Goal: Information Seeking & Learning: Find specific fact

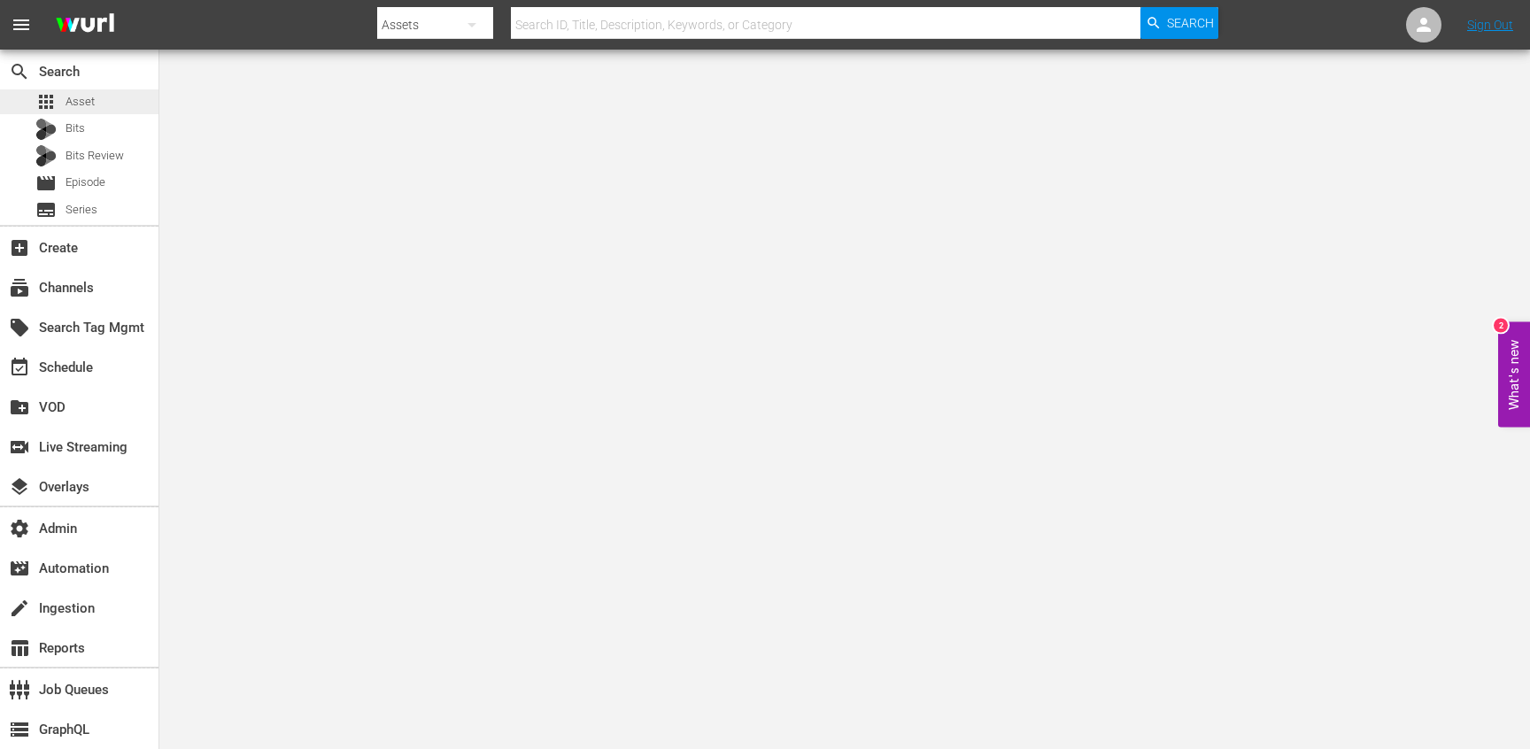
click at [63, 110] on div "apps Asset" at bounding box center [64, 101] width 59 height 25
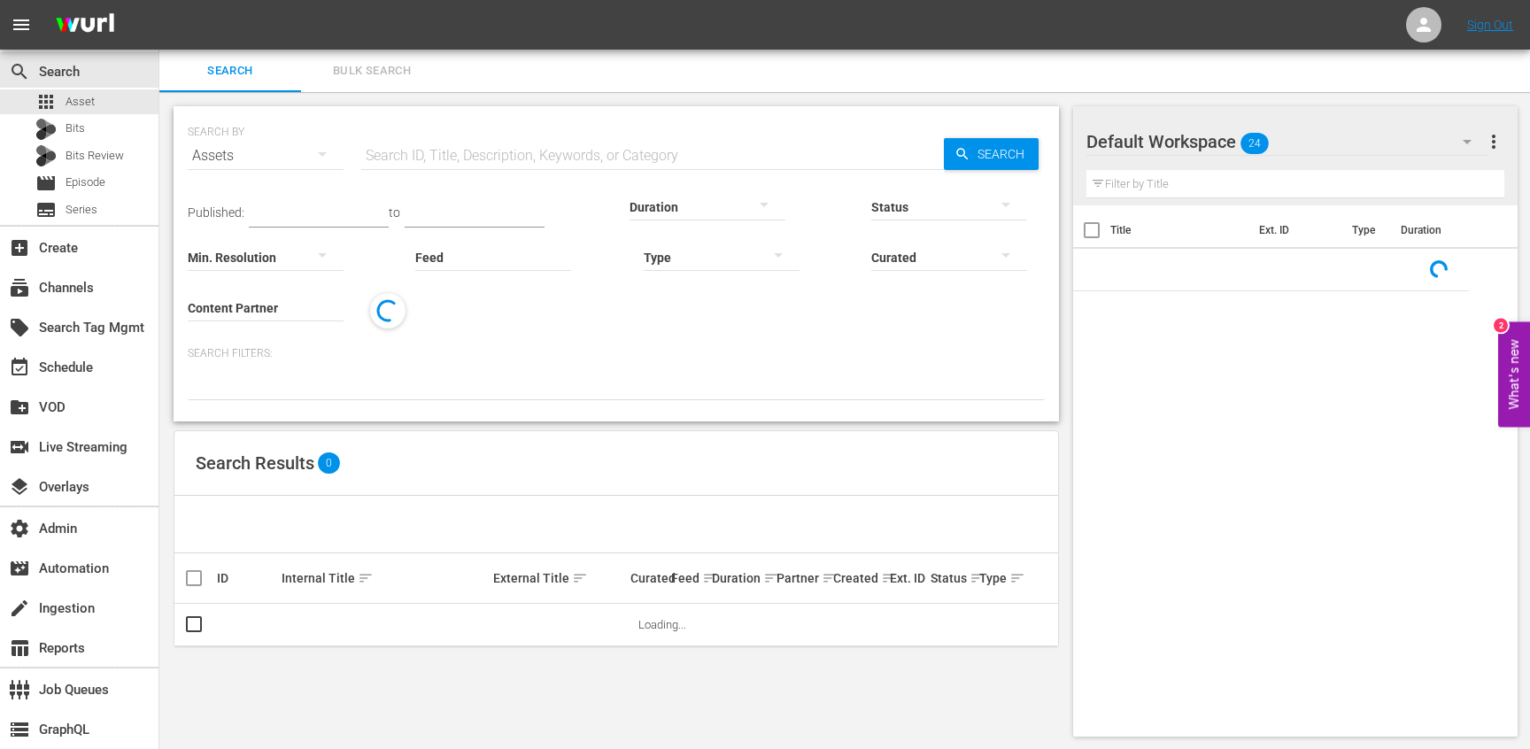
click at [424, 164] on input "text" at bounding box center [652, 156] width 583 height 43
paste input "151736833"
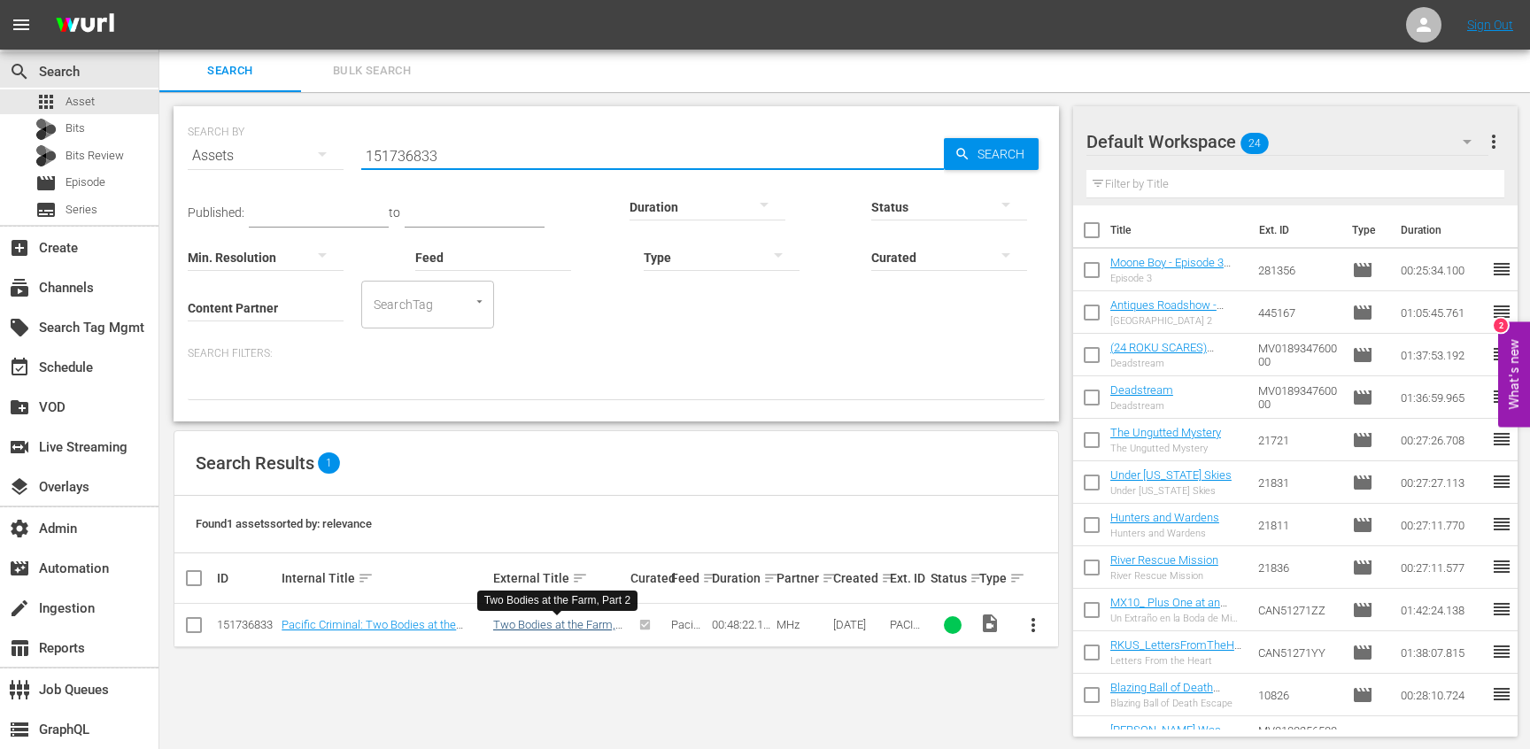
type input "151736833"
click at [524, 624] on link "Two Bodies at the Farm, Part 2" at bounding box center [554, 631] width 122 height 27
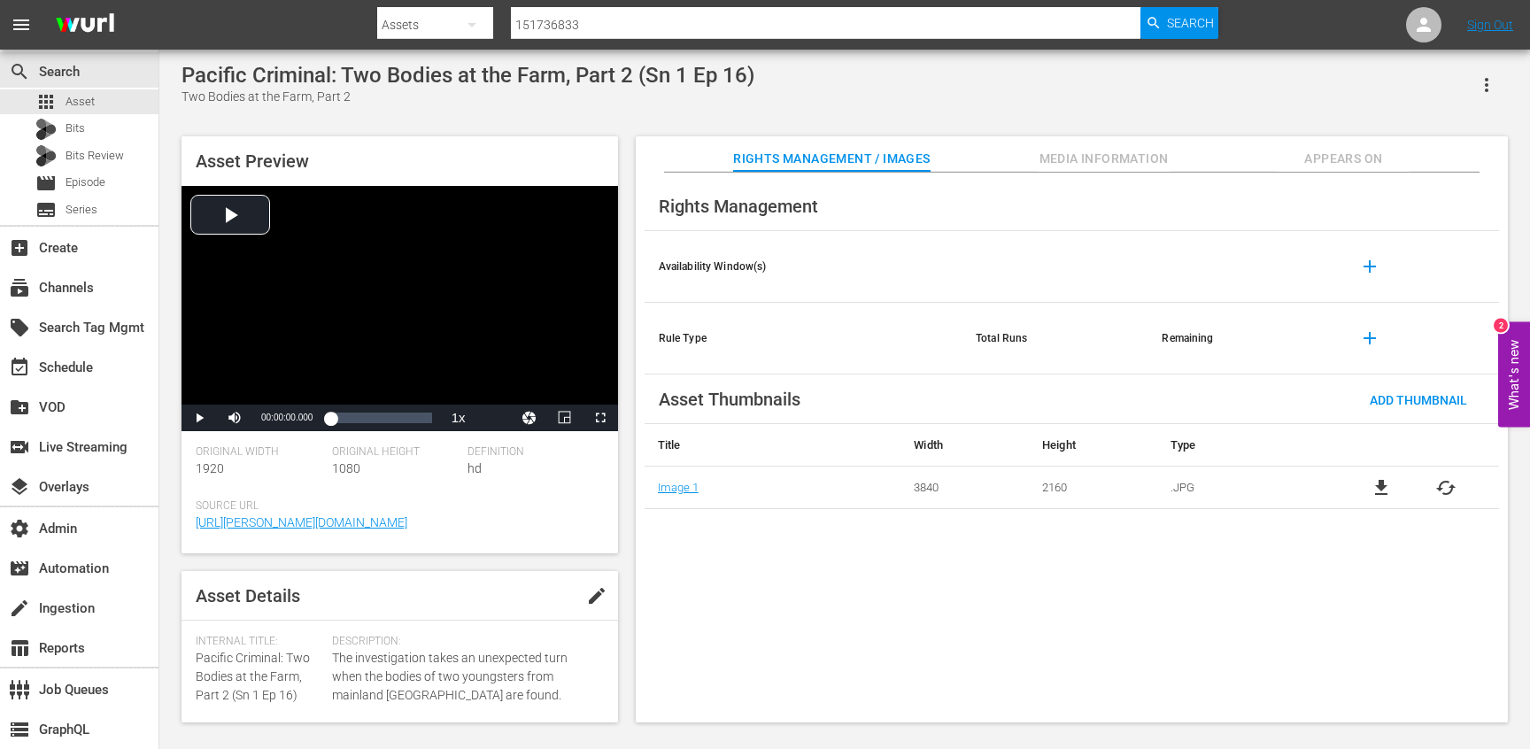
click at [1337, 168] on span "Appears On" at bounding box center [1343, 159] width 133 height 22
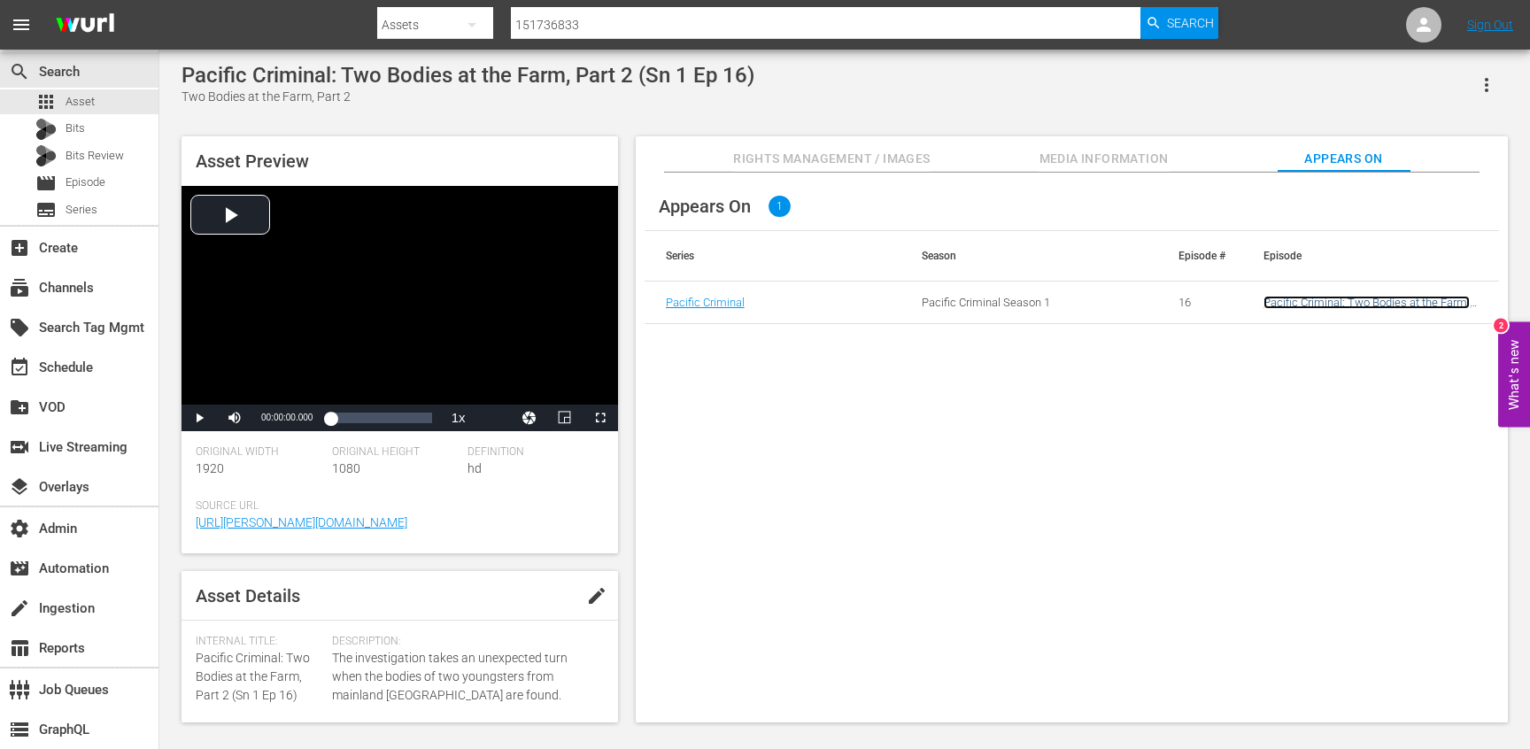
click at [1381, 303] on link "Pacific Criminal: Two Bodies at the Farm, Part 2 (Sn 1 Ep 16)" at bounding box center [1367, 309] width 206 height 27
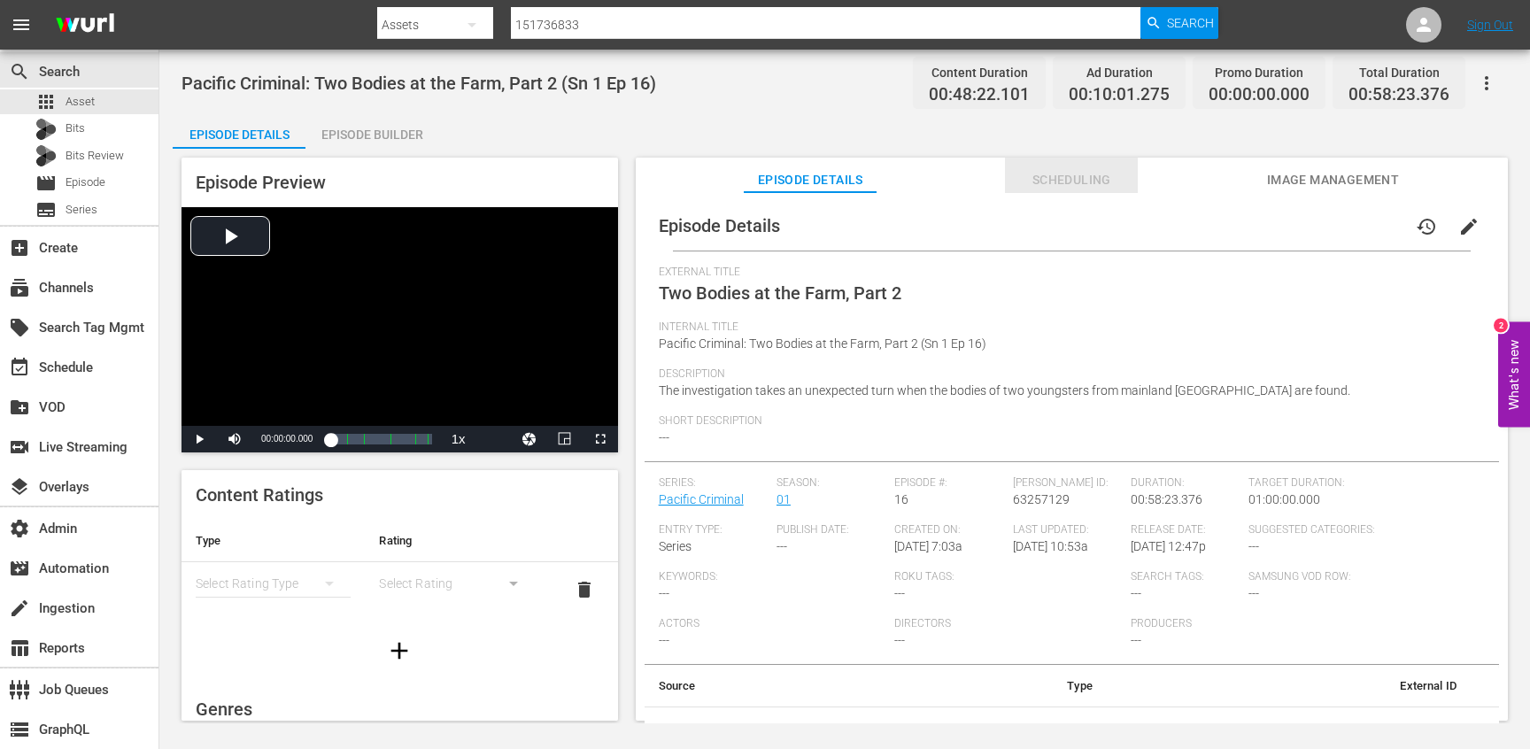
click at [1029, 180] on span "Scheduling" at bounding box center [1071, 180] width 133 height 22
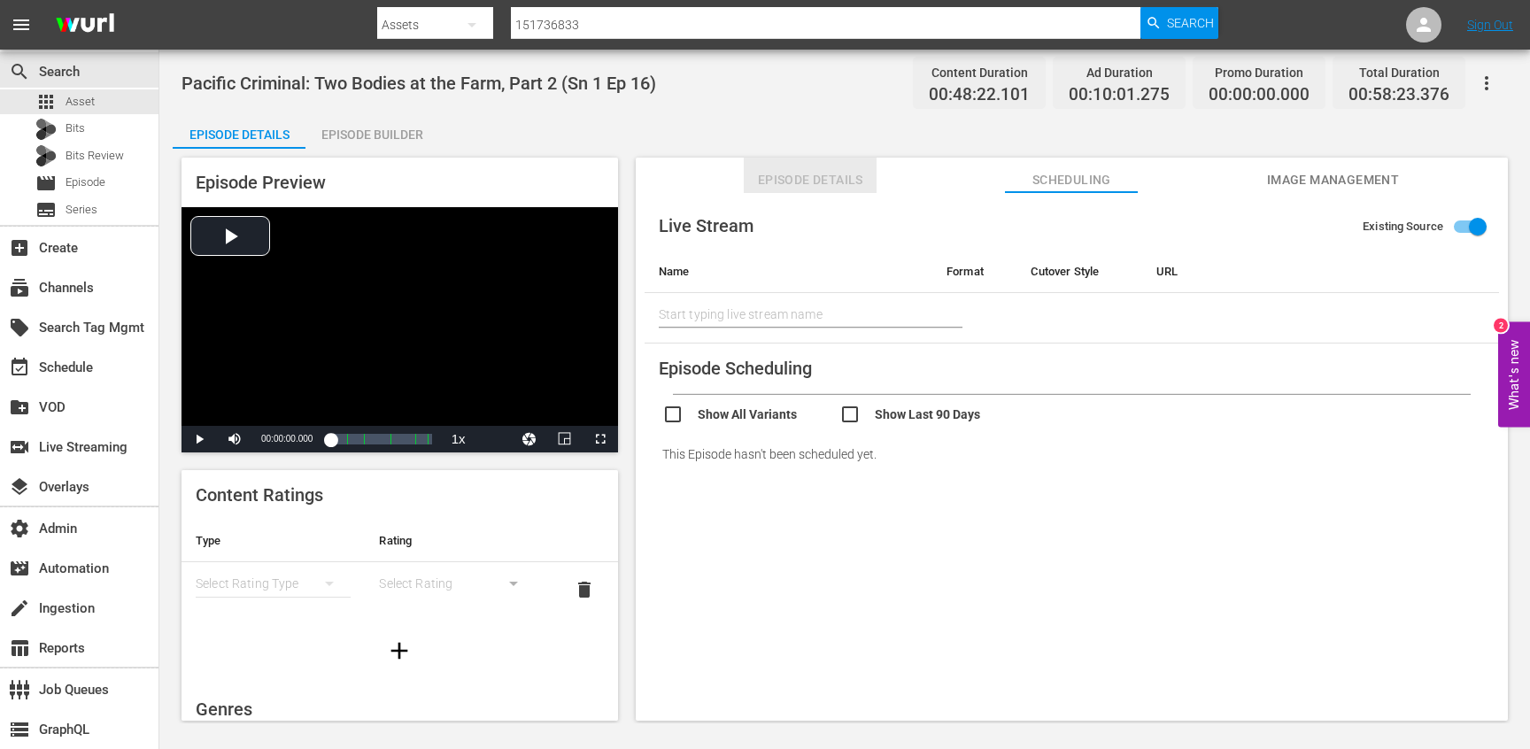
click at [813, 177] on span "Episode Details" at bounding box center [810, 180] width 133 height 22
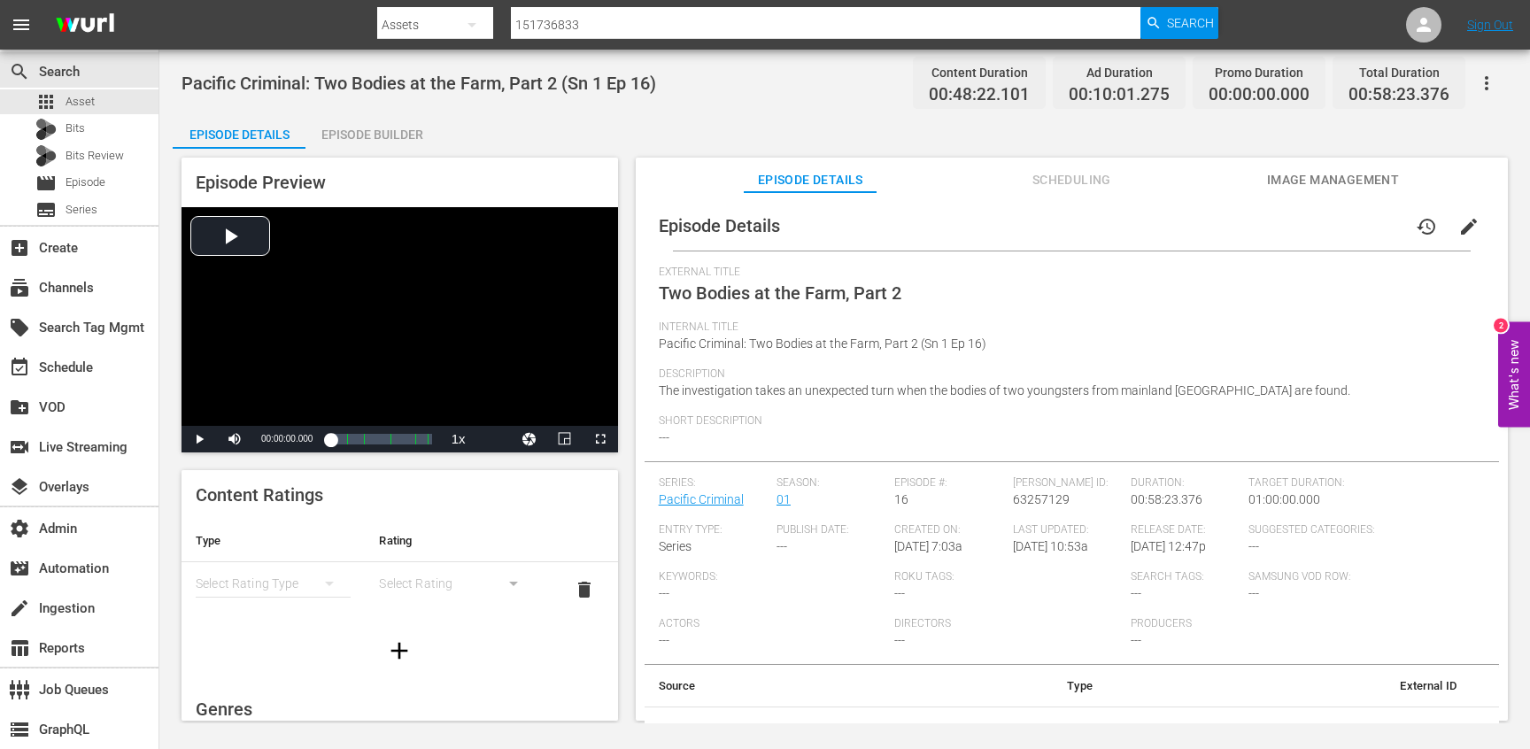
scroll to position [24, 0]
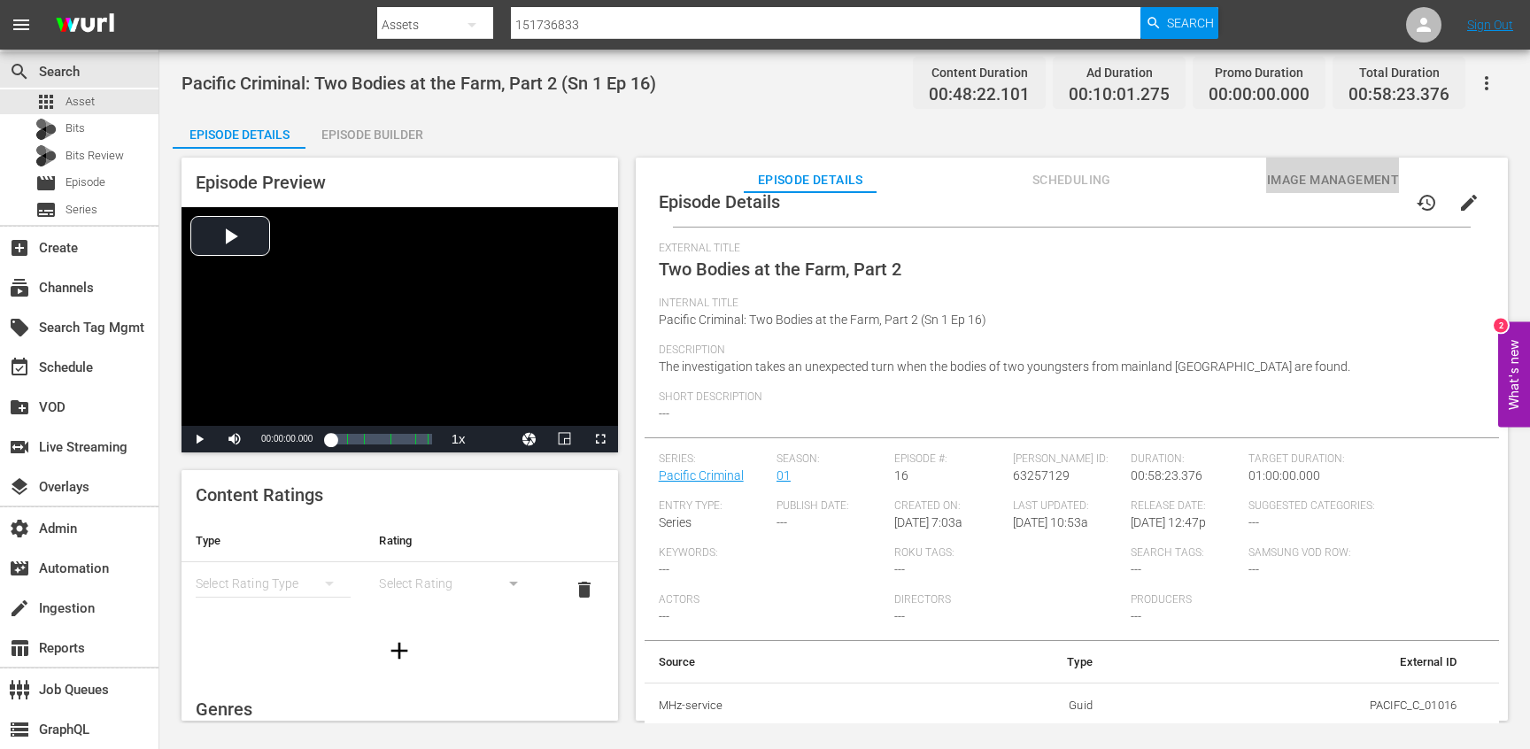
click at [1309, 176] on span "Image Management" at bounding box center [1333, 180] width 133 height 22
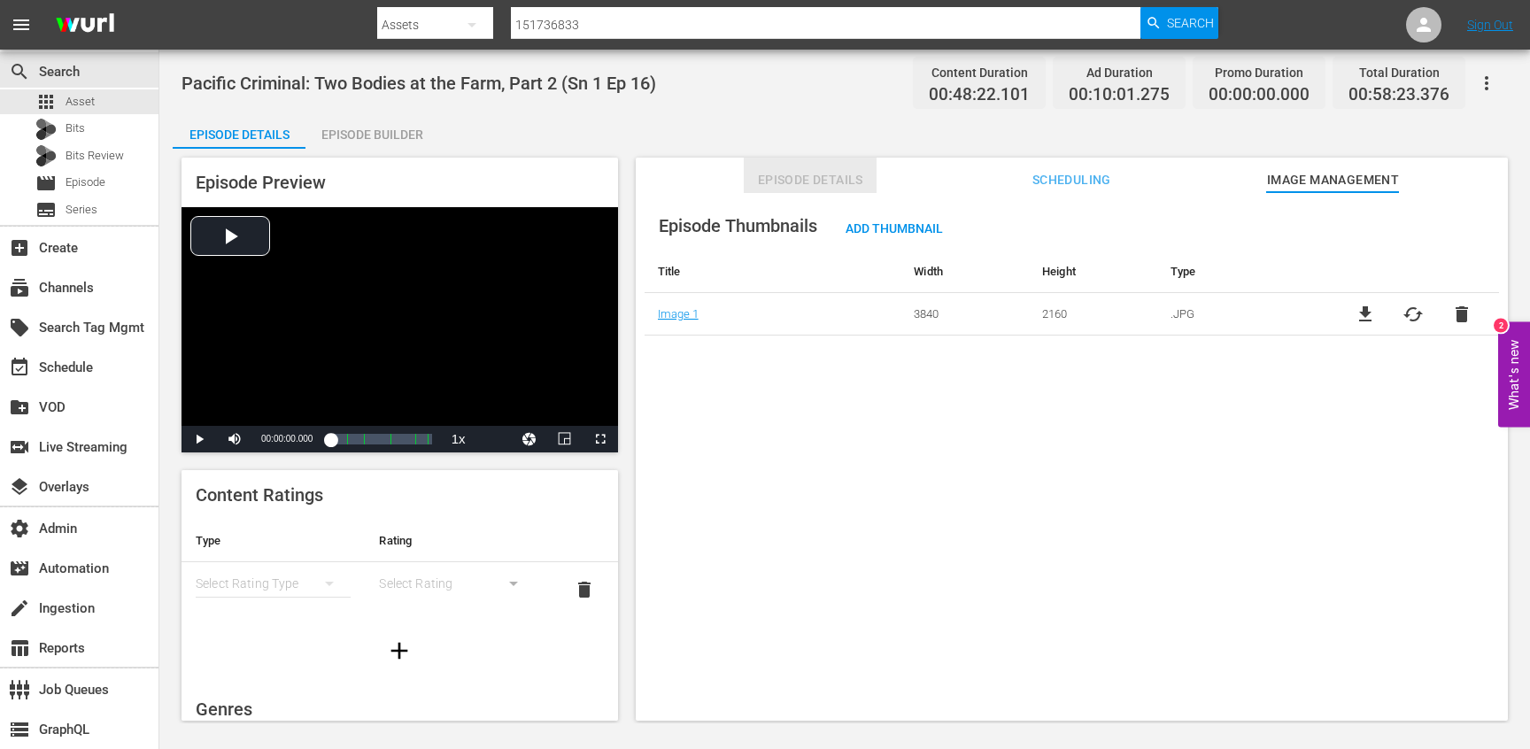
click at [785, 175] on span "Episode Details" at bounding box center [810, 180] width 133 height 22
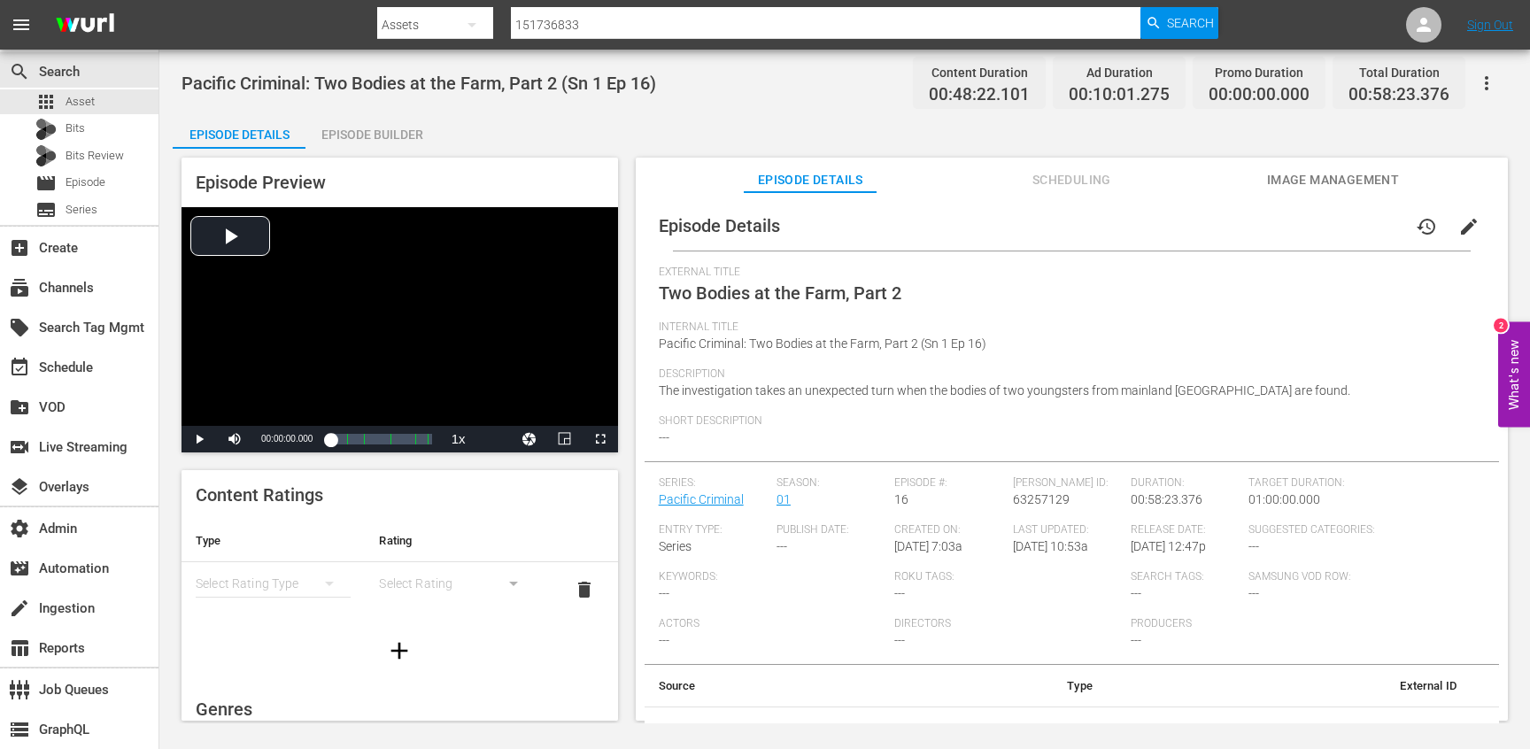
click at [970, 305] on div "External Title Two Bodies at the Farm, Part 2" at bounding box center [1072, 293] width 826 height 55
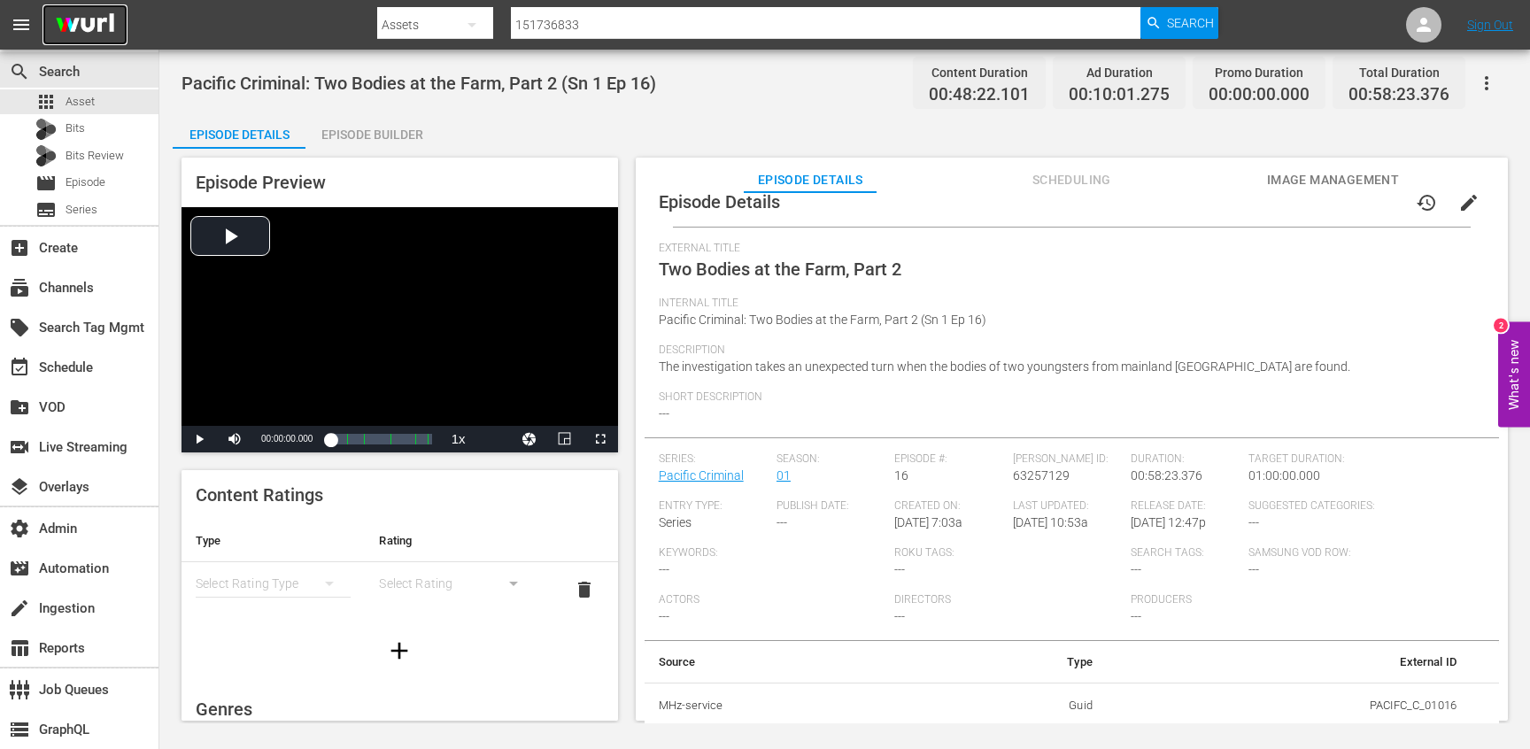
click at [86, 15] on img at bounding box center [85, 25] width 85 height 42
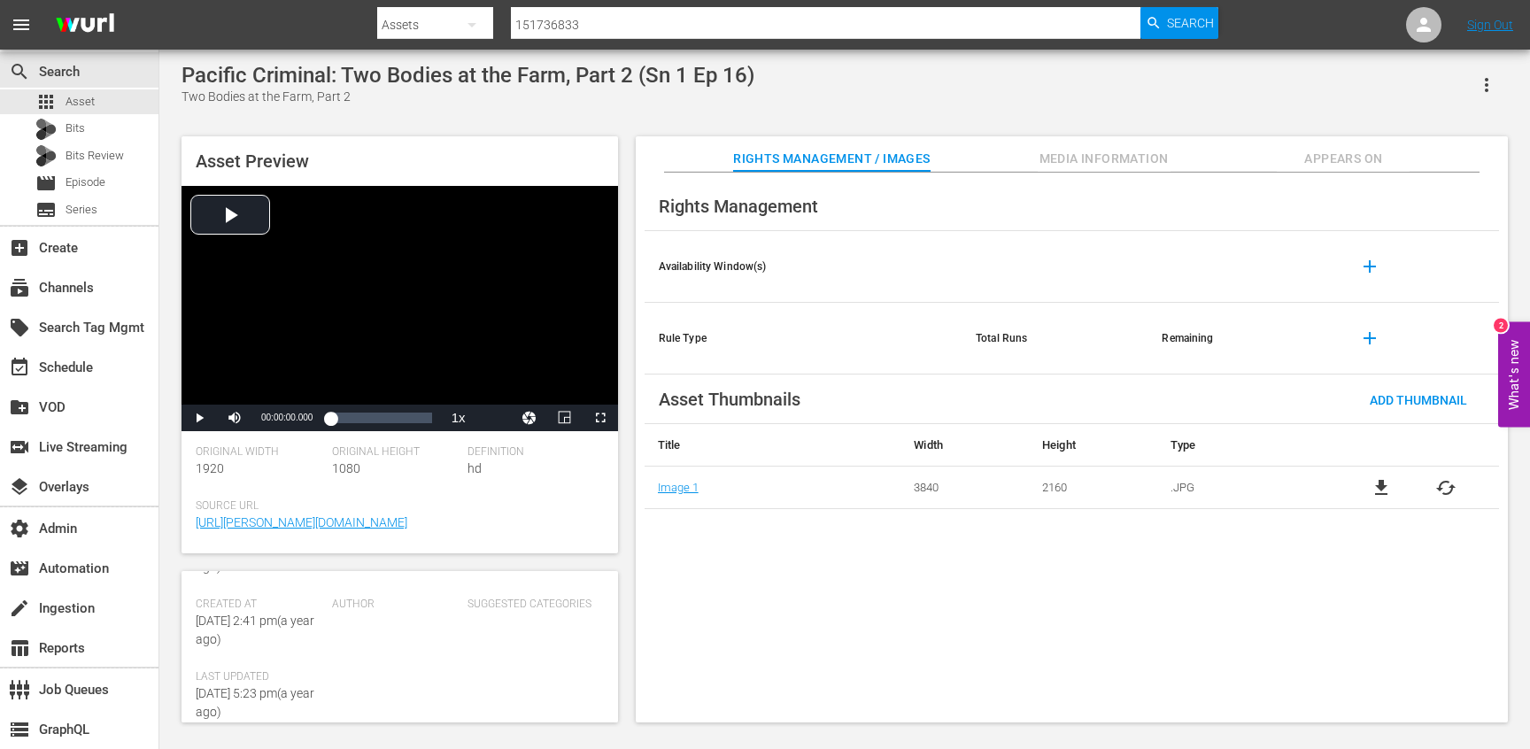
scroll to position [355, 0]
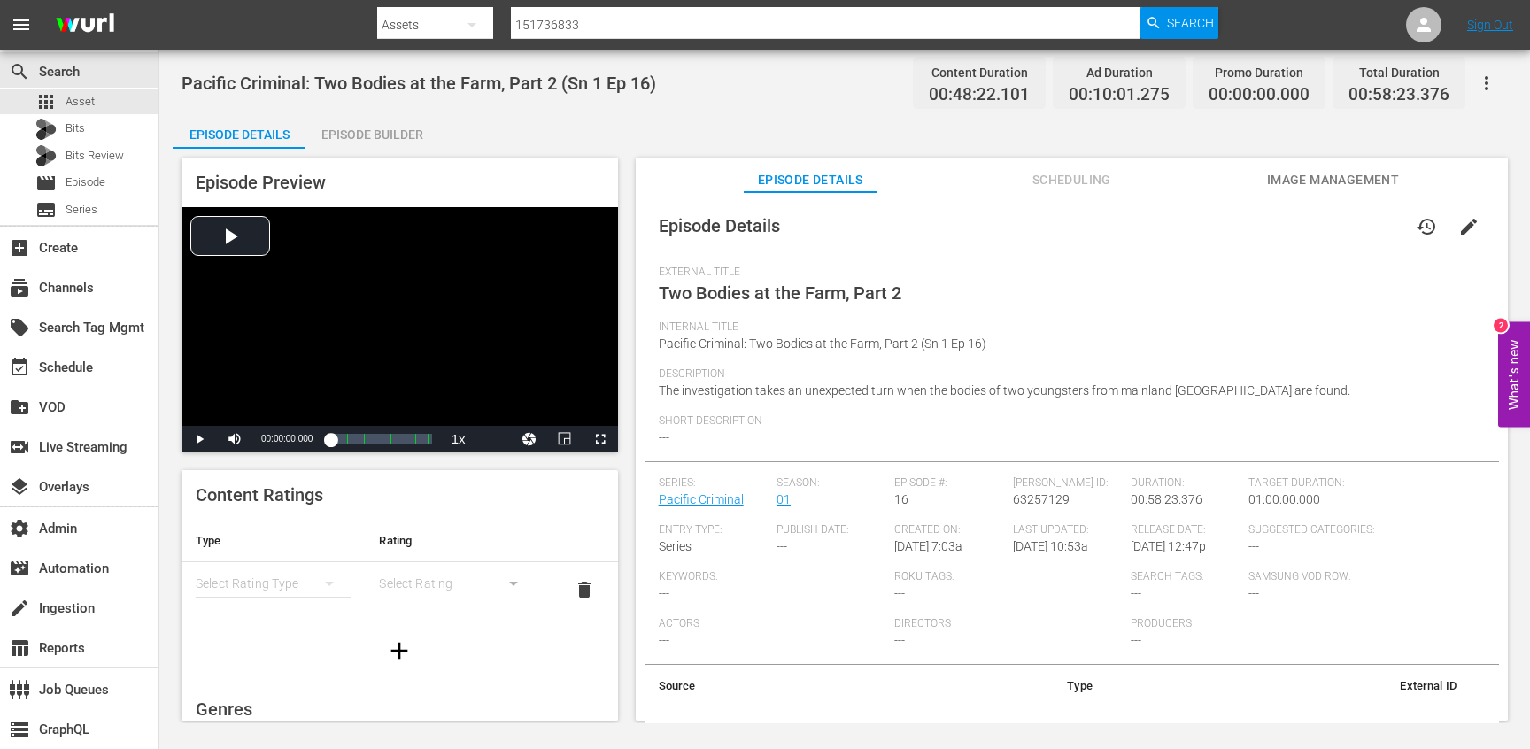
click at [1481, 80] on icon "button" at bounding box center [1486, 83] width 21 height 21
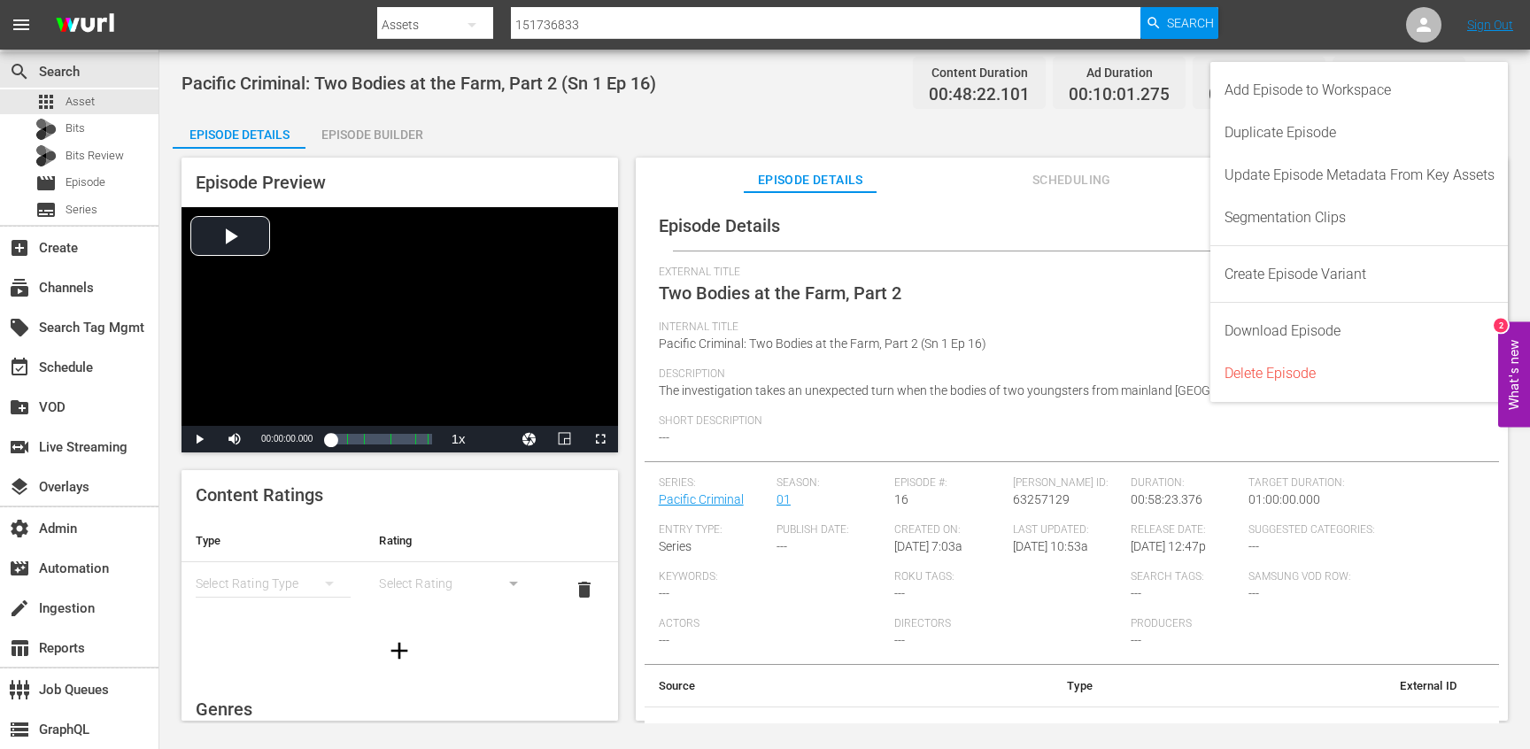
click at [1084, 221] on div "Episode Details history edit" at bounding box center [1072, 226] width 855 height 50
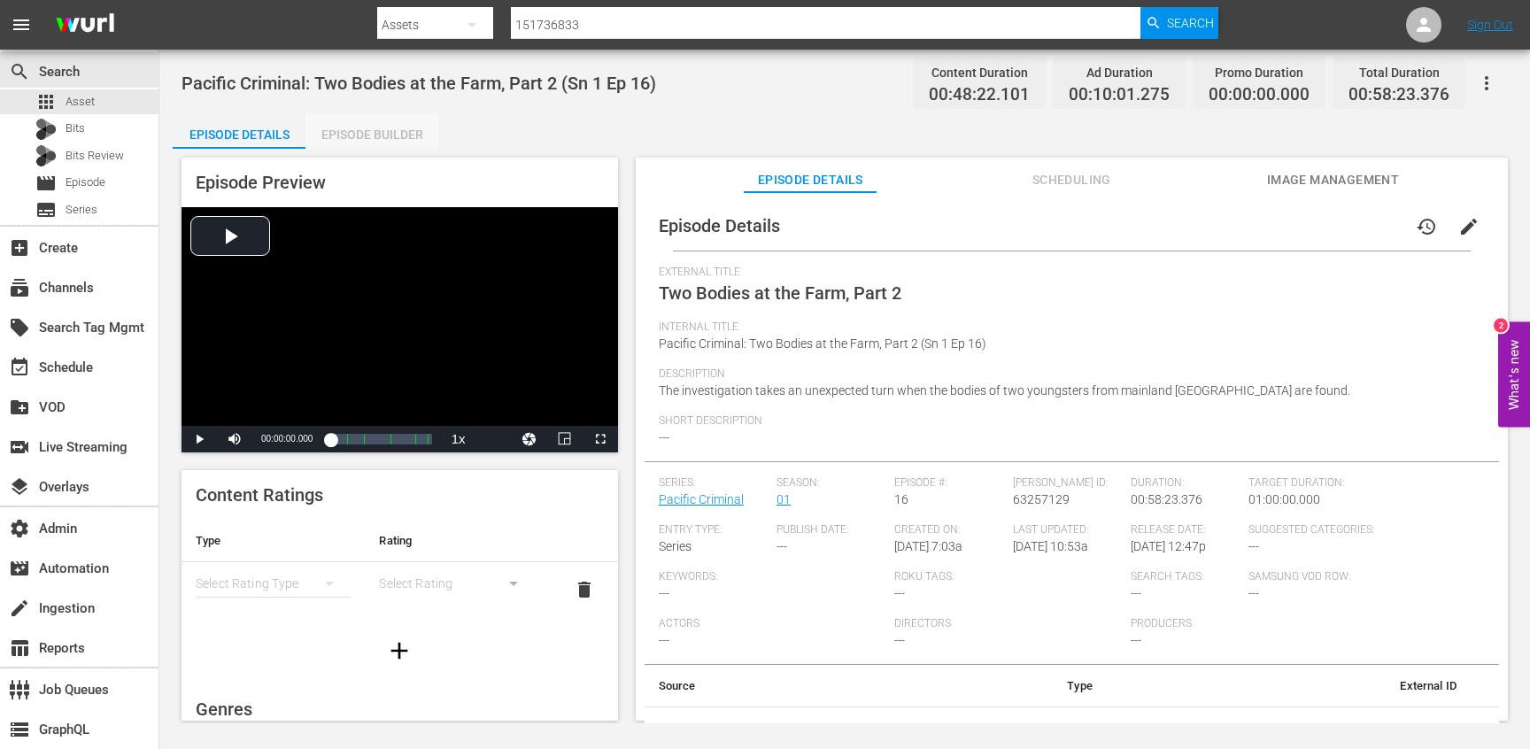
click at [382, 136] on div "Episode Builder" at bounding box center [372, 134] width 133 height 43
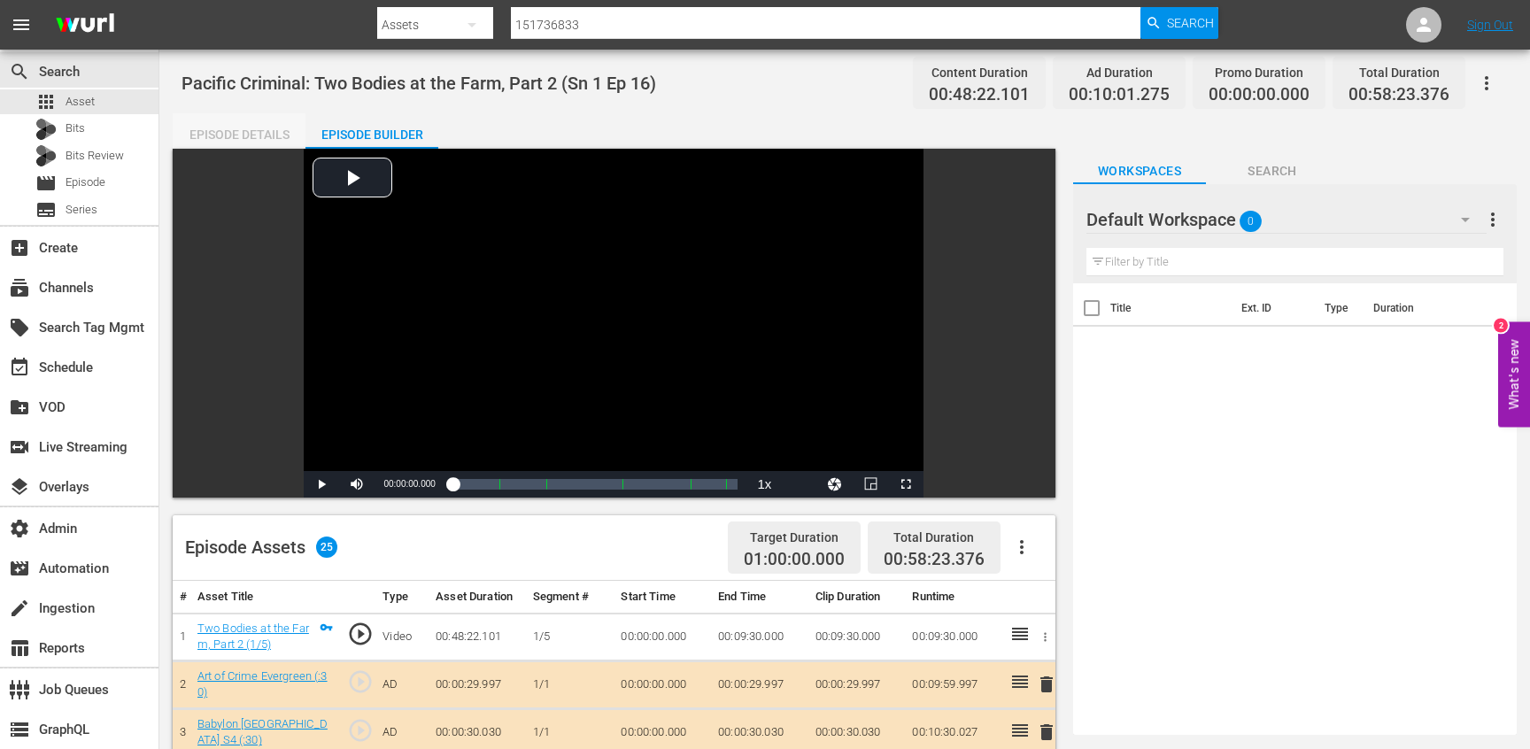
click at [246, 141] on div "Episode Details" at bounding box center [239, 134] width 133 height 43
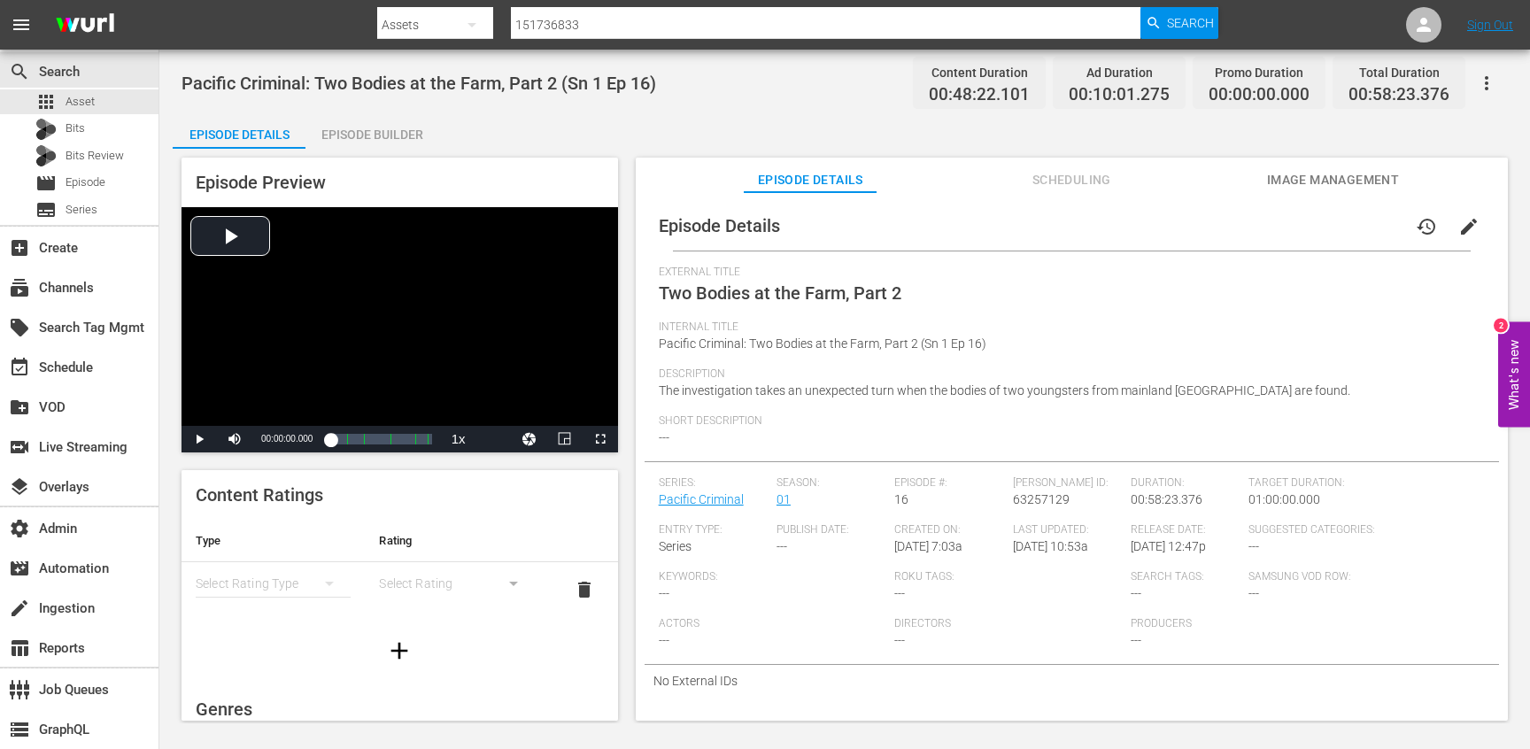
click at [1486, 80] on icon "button" at bounding box center [1486, 83] width 21 height 21
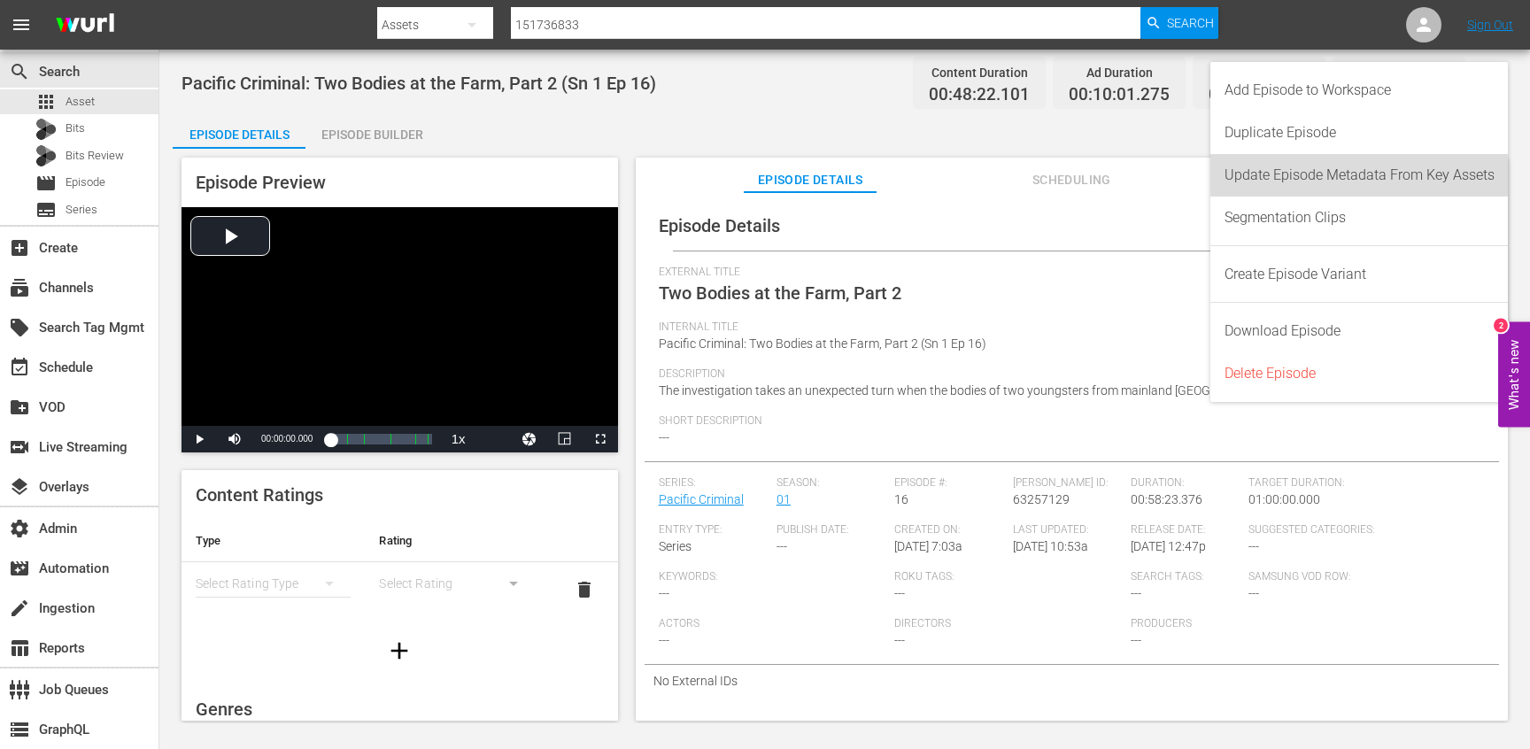
click at [1298, 174] on div "Update Episode Metadata From Key Assets" at bounding box center [1360, 175] width 270 height 43
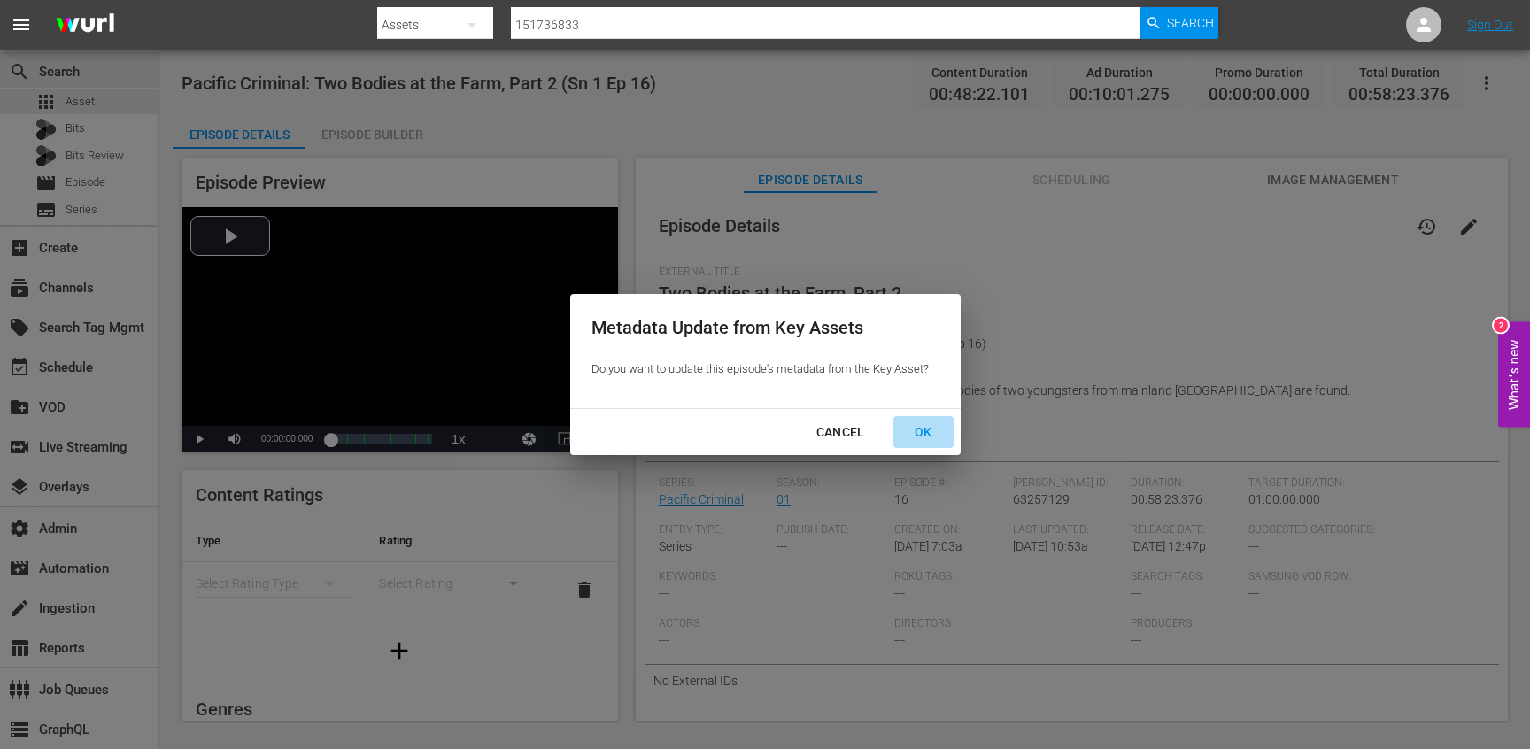
click at [928, 430] on div "OK" at bounding box center [924, 433] width 46 height 22
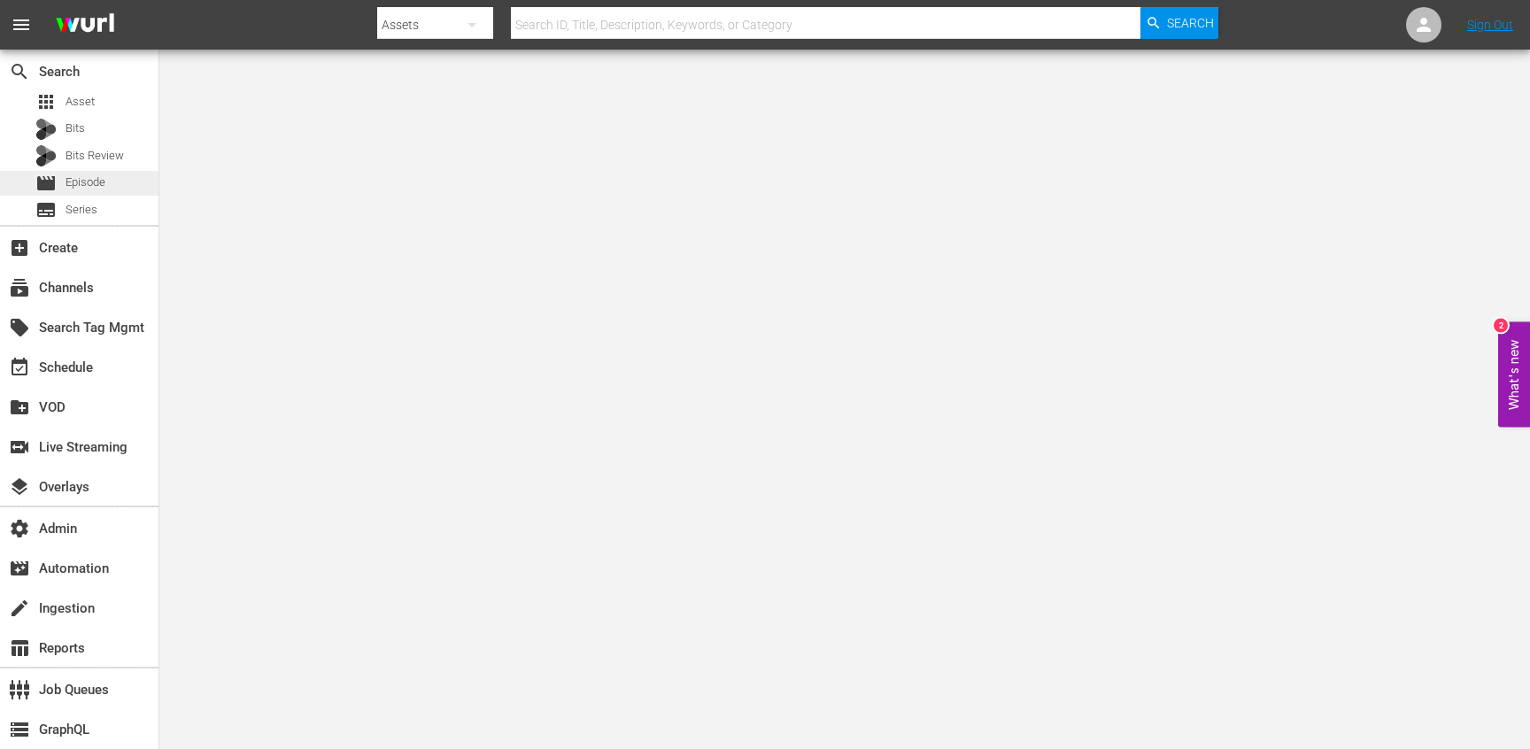
click at [96, 177] on span "Episode" at bounding box center [86, 183] width 40 height 18
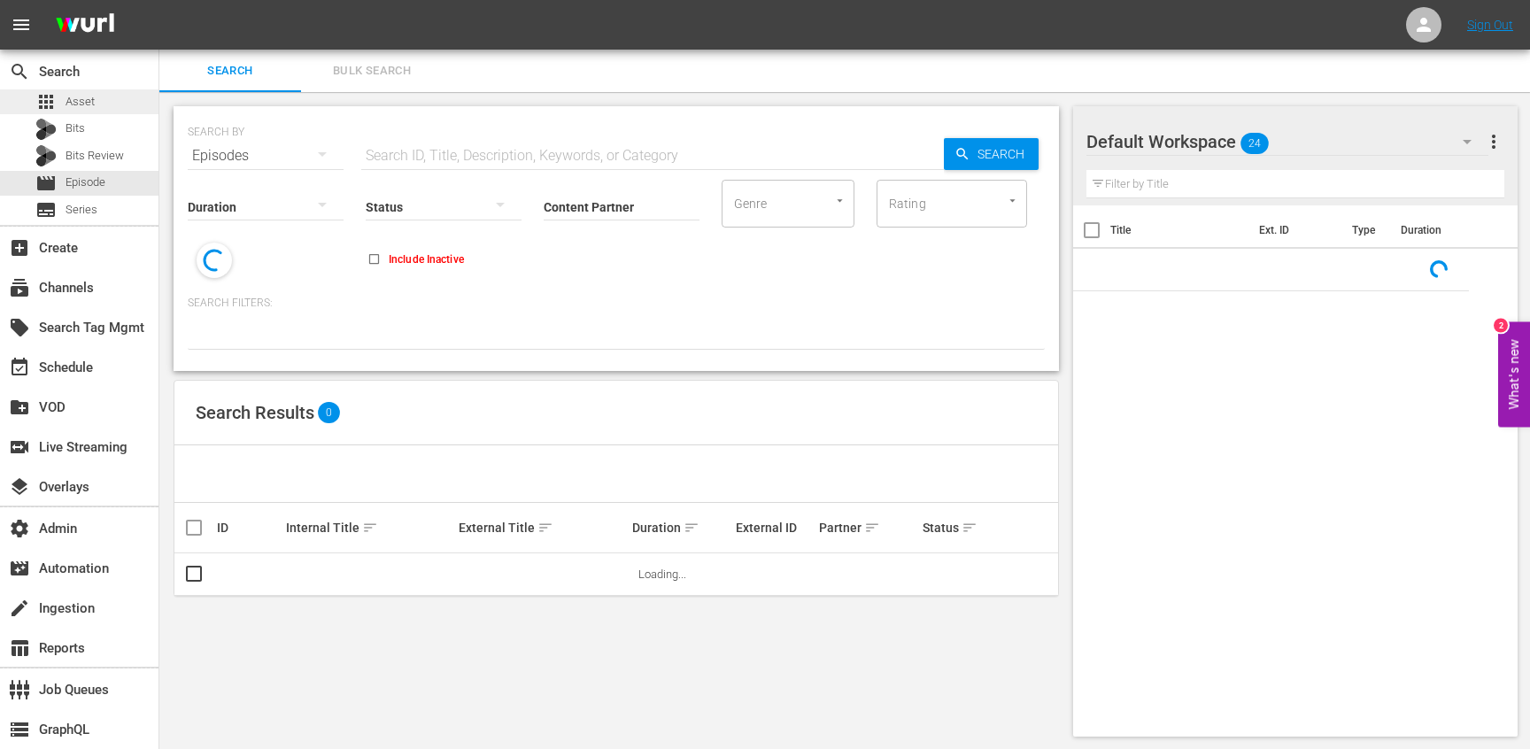
click at [138, 104] on div "apps Asset" at bounding box center [79, 101] width 159 height 25
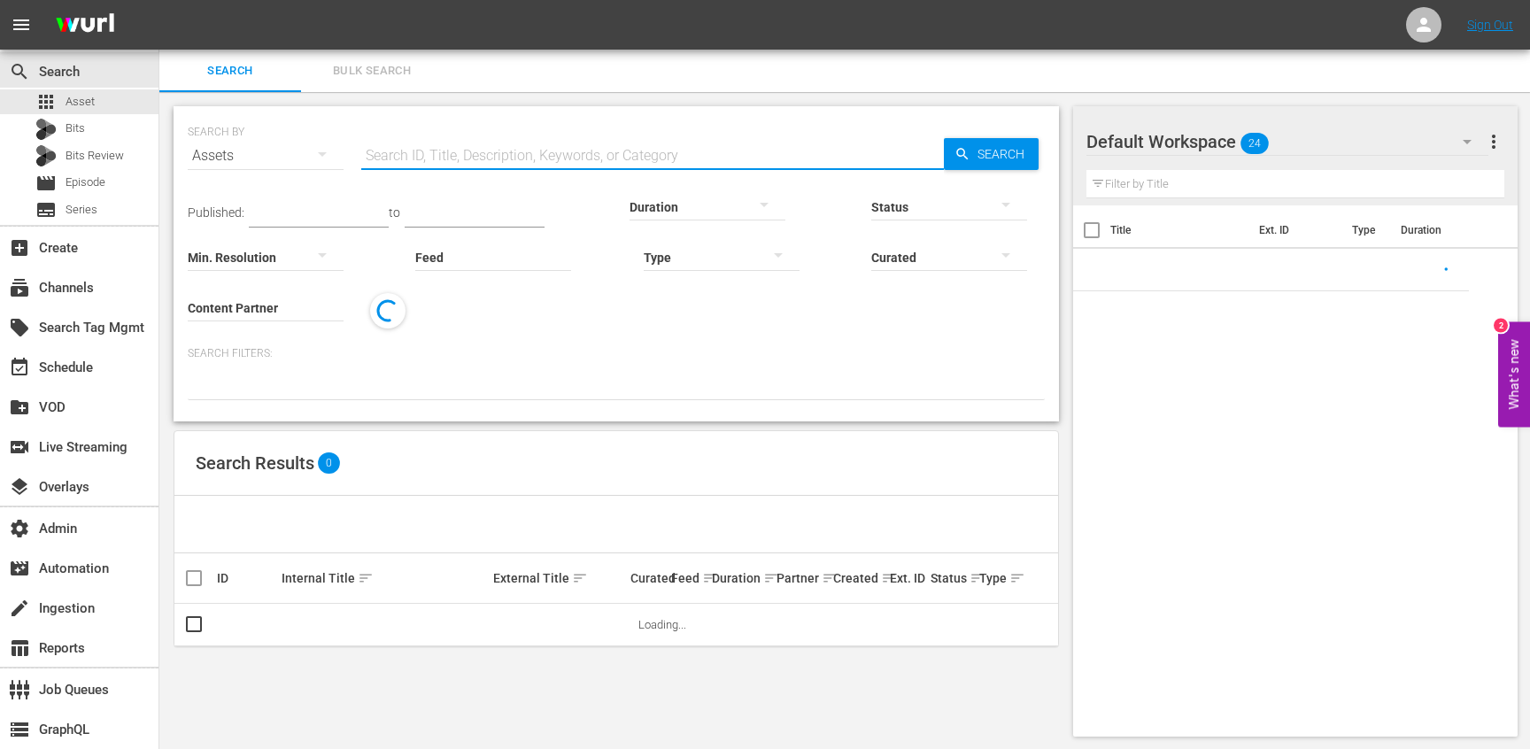
click at [477, 145] on input "text" at bounding box center [652, 156] width 583 height 43
paste input "VINE_C_05006"
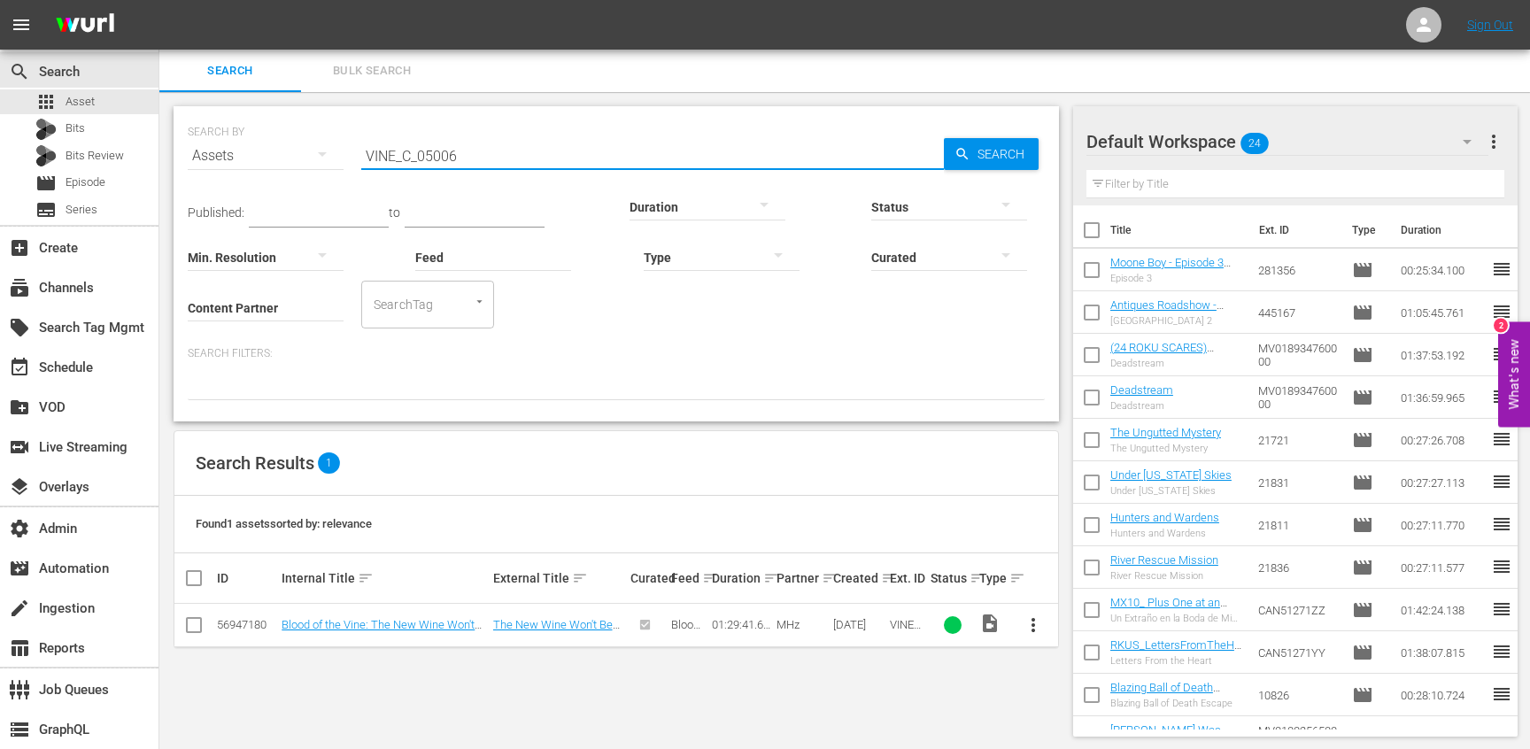
type input "VINE_C_05006"
click at [244, 625] on div "56947180" at bounding box center [246, 624] width 59 height 13
copy div "56947180"
click at [484, 153] on input "VINE_C_05006" at bounding box center [652, 156] width 583 height 43
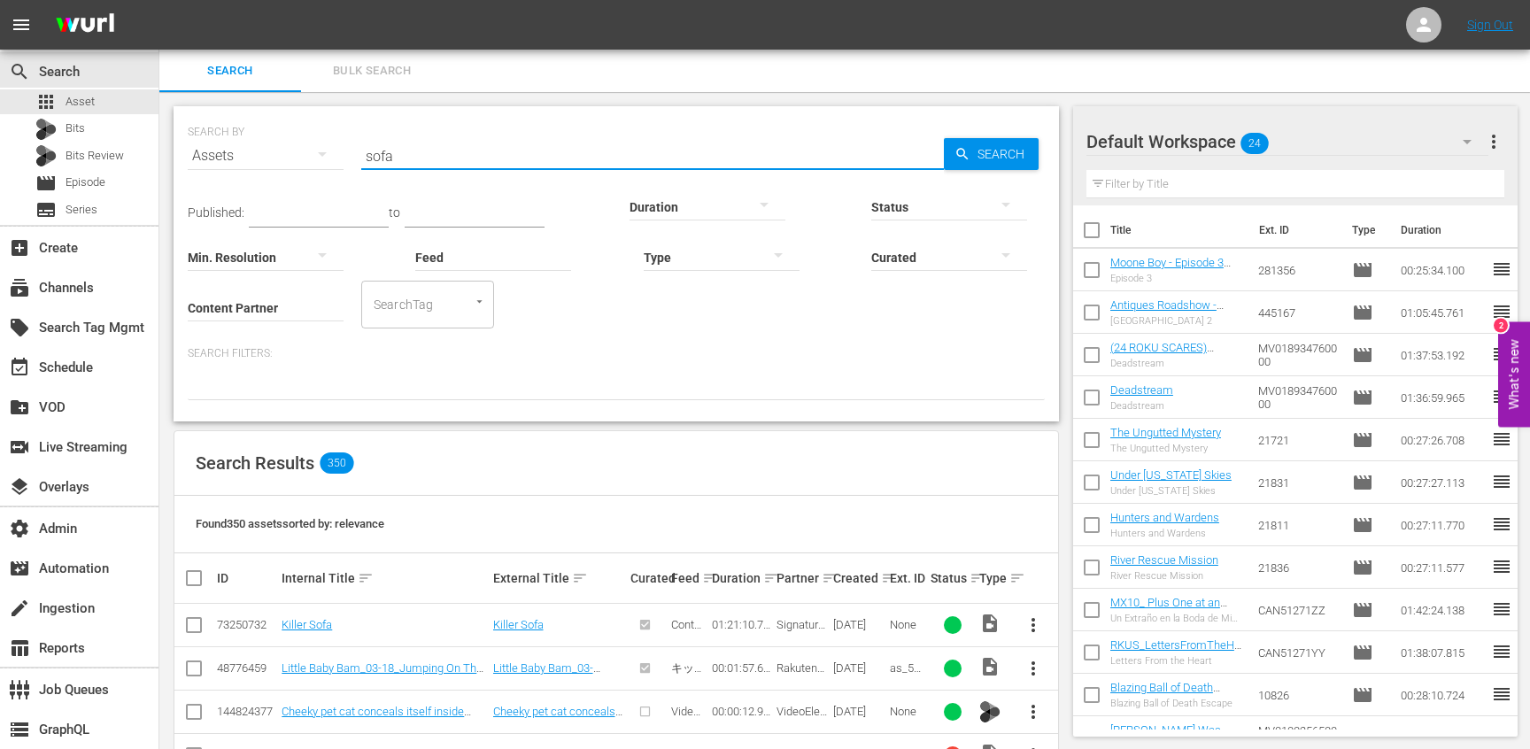
click at [434, 157] on input "sofa" at bounding box center [652, 156] width 583 height 43
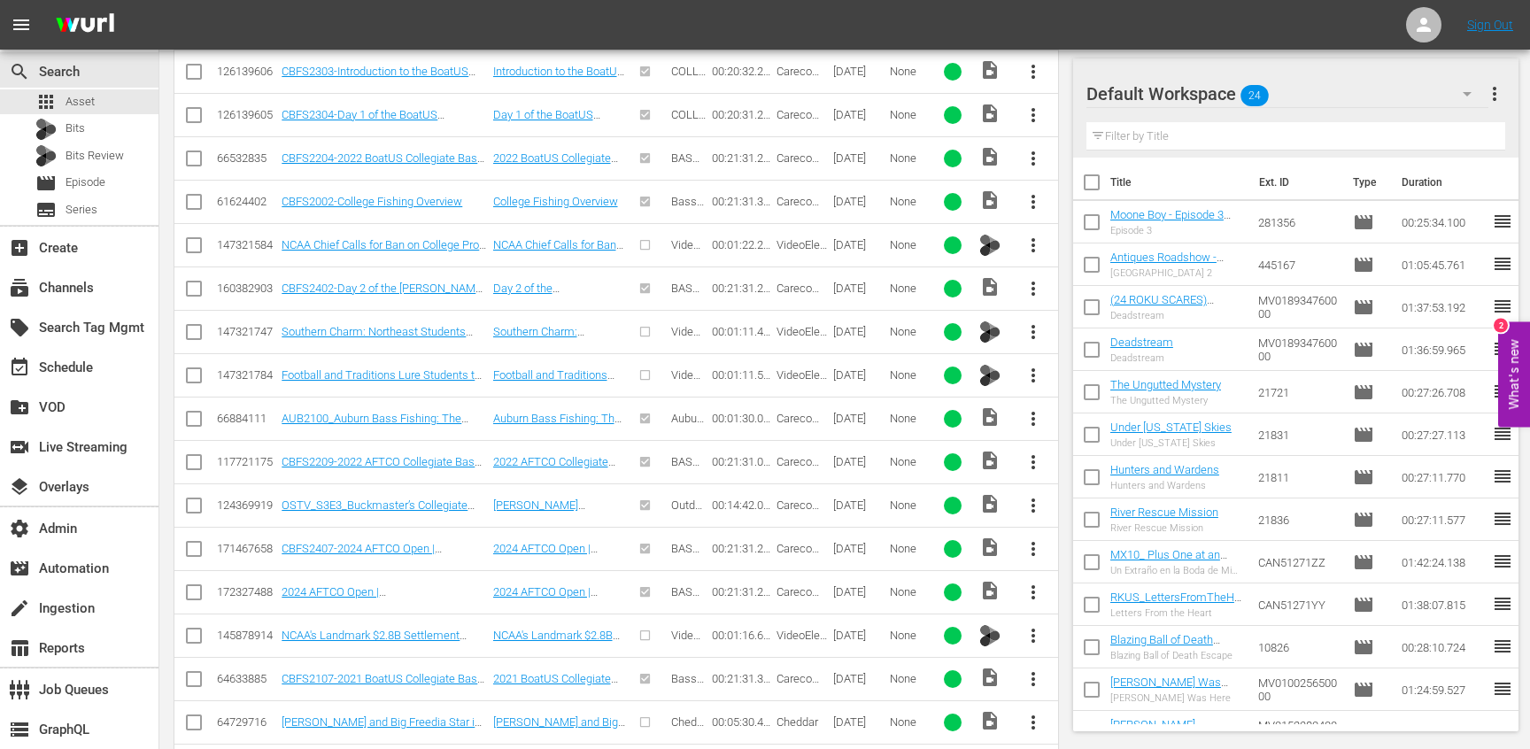
scroll to position [755, 0]
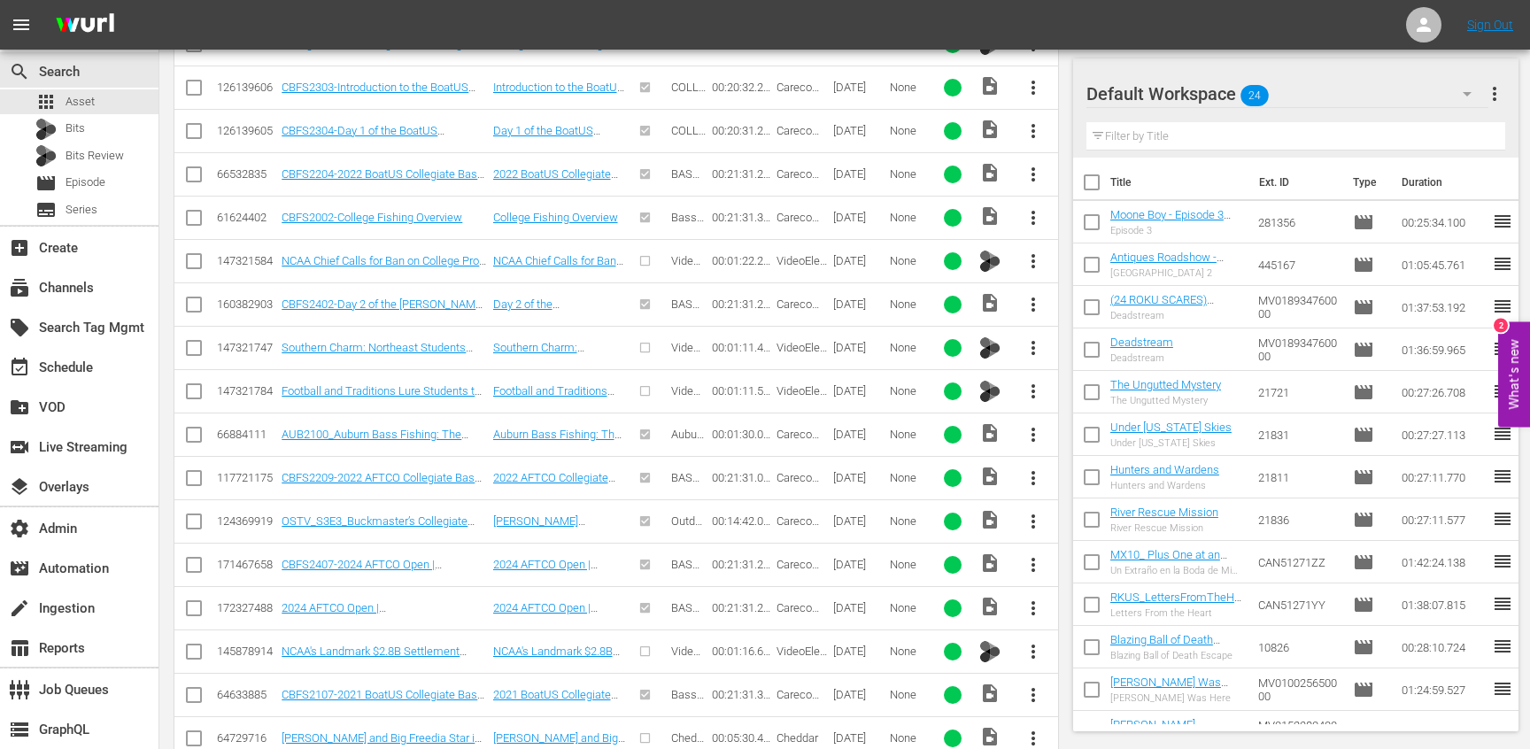
type input "college"
click at [223, 432] on div "66884111" at bounding box center [246, 434] width 59 height 13
copy div "66884111"
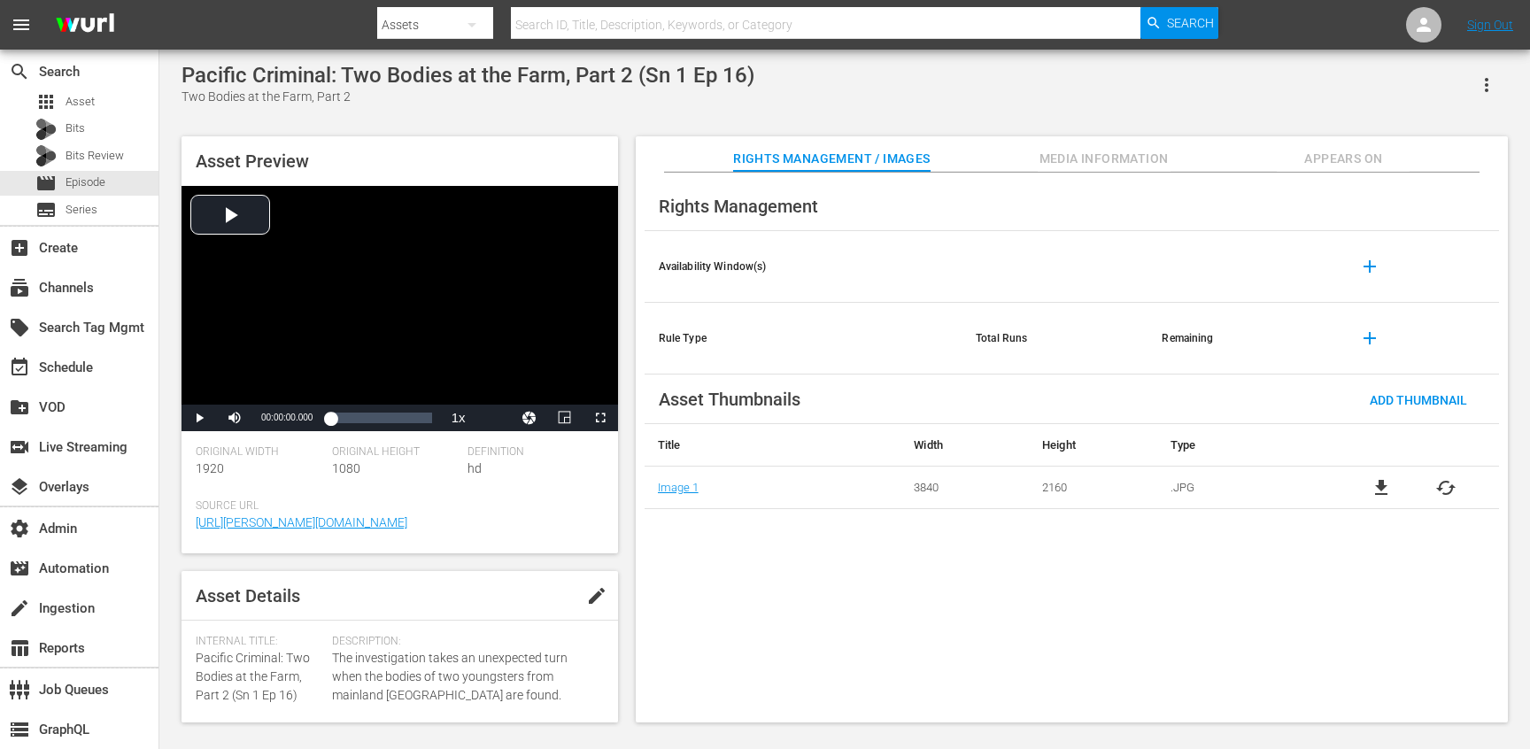
click at [1042, 167] on span "Media Information" at bounding box center [1104, 159] width 133 height 22
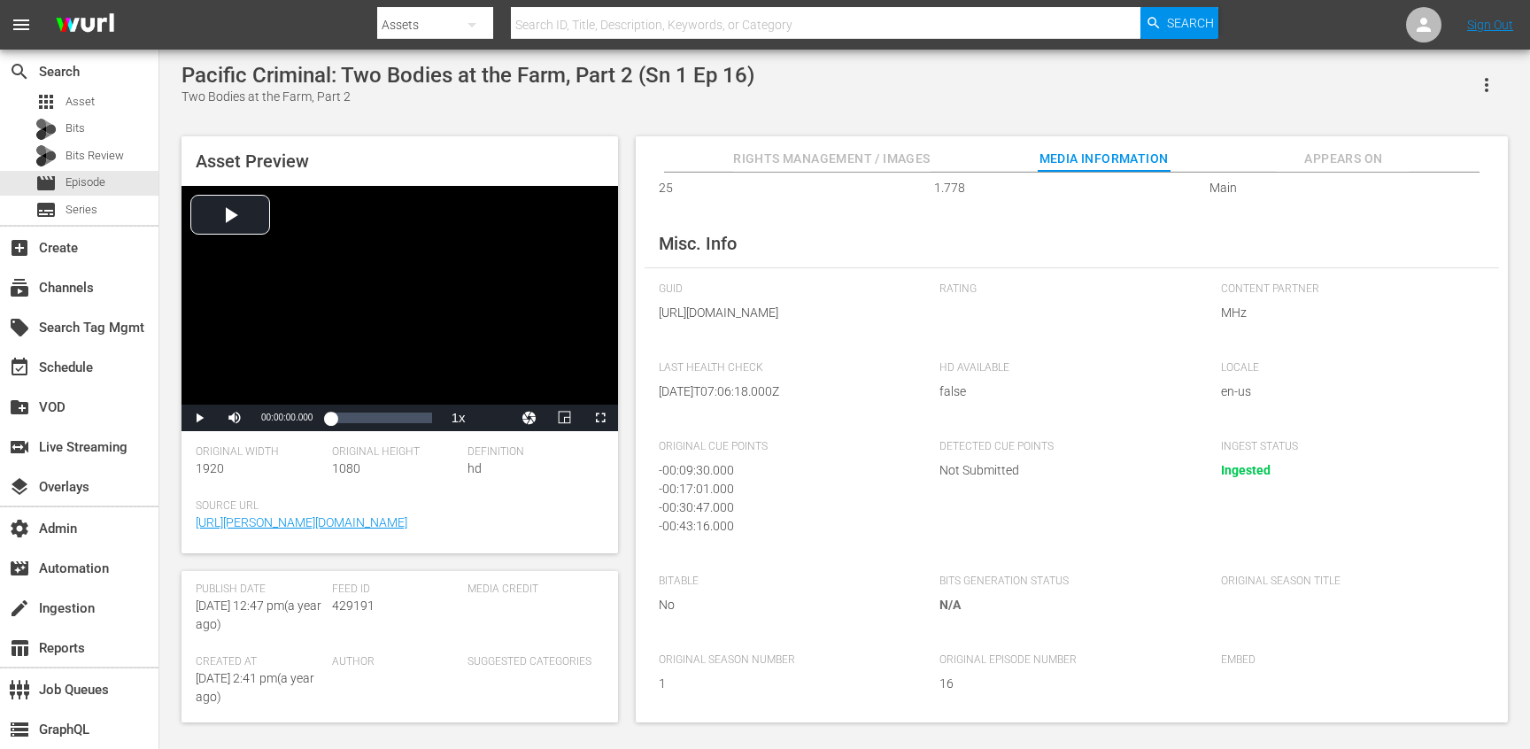
scroll to position [286, 0]
click at [346, 606] on span "429191" at bounding box center [353, 611] width 43 height 14
copy span "429191"
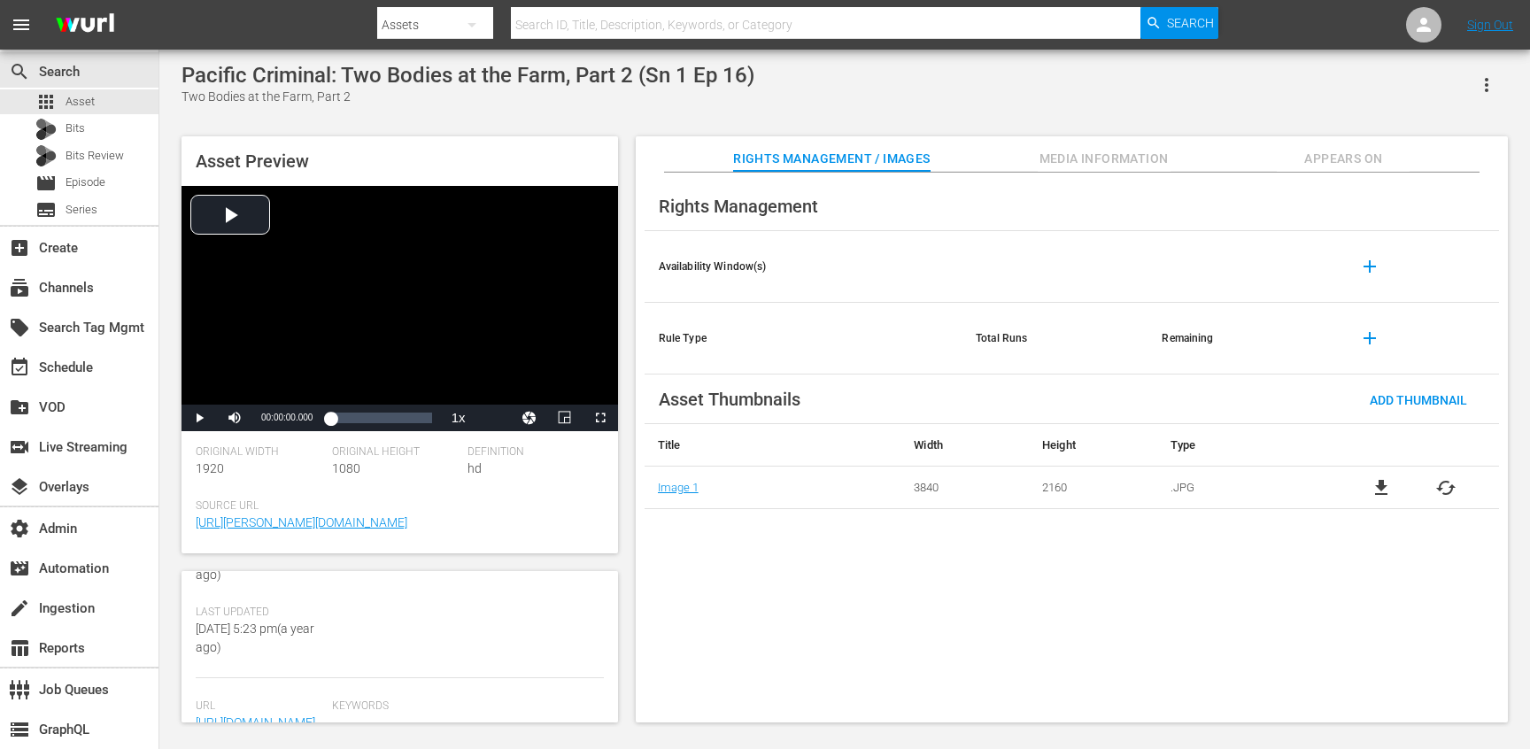
scroll to position [407, 0]
